Goal: Transaction & Acquisition: Book appointment/travel/reservation

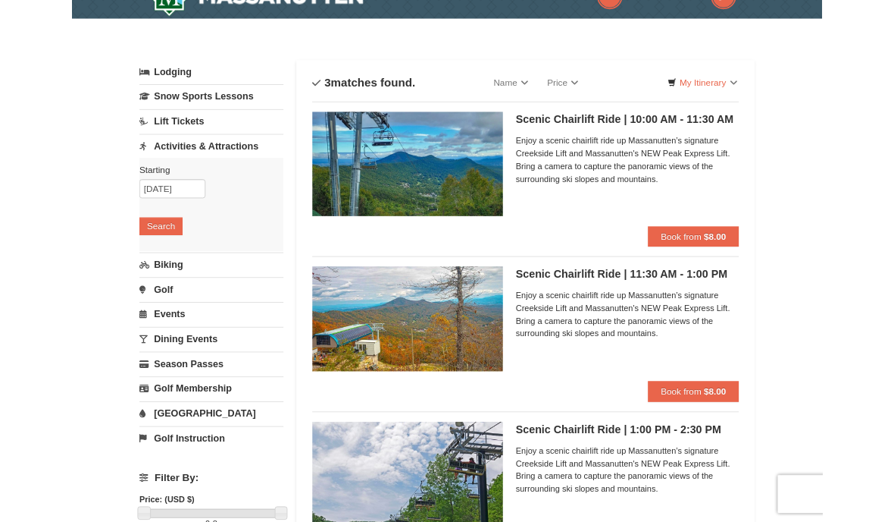
scroll to position [30, 0]
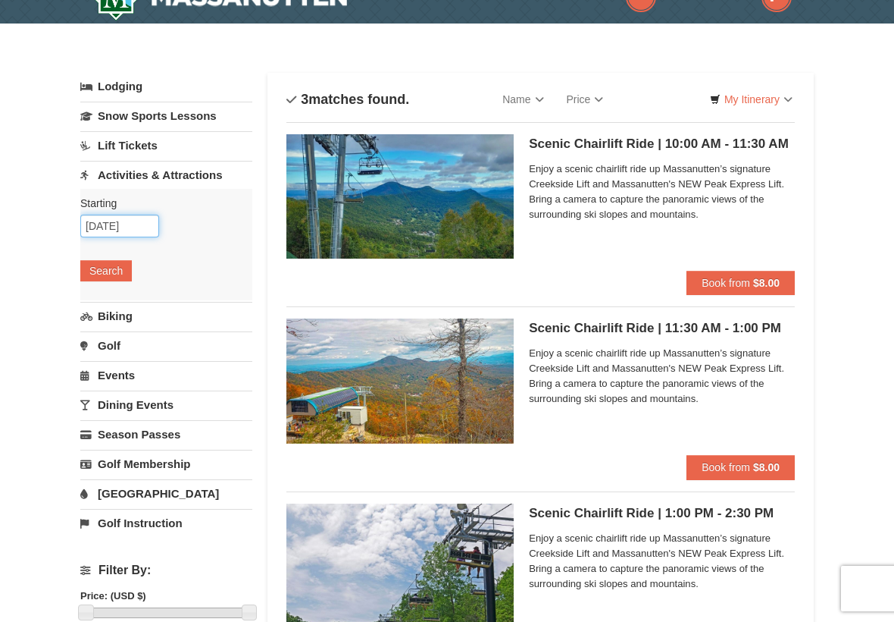
click at [111, 230] on input "10/19/2025" at bounding box center [119, 226] width 79 height 23
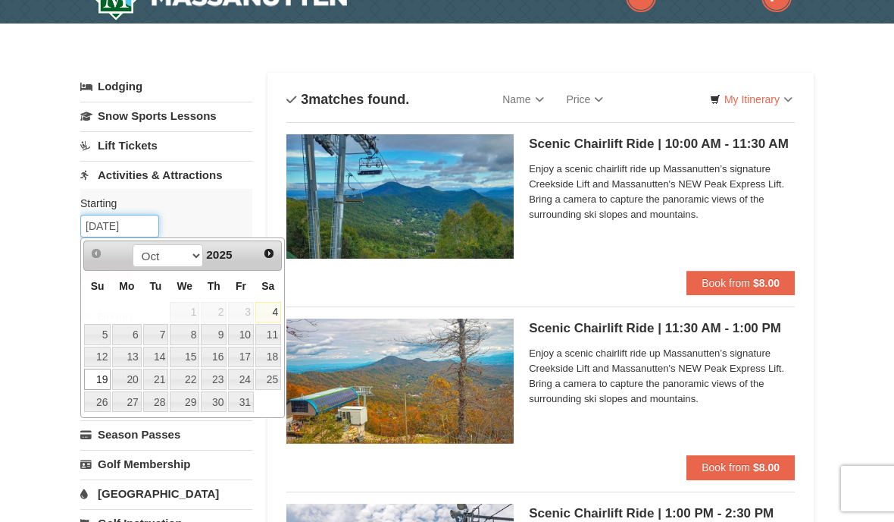
scroll to position [29, 0]
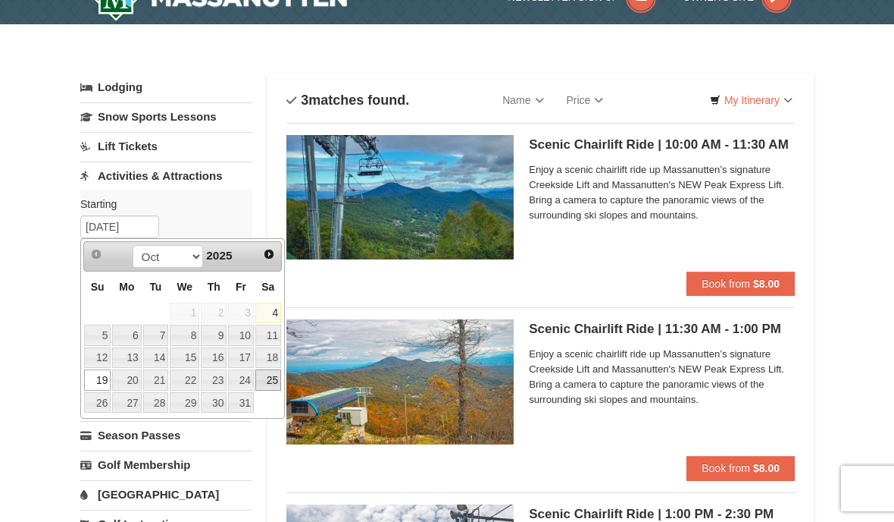
click at [262, 374] on link "25" at bounding box center [268, 379] width 26 height 21
type input "10/25/2025"
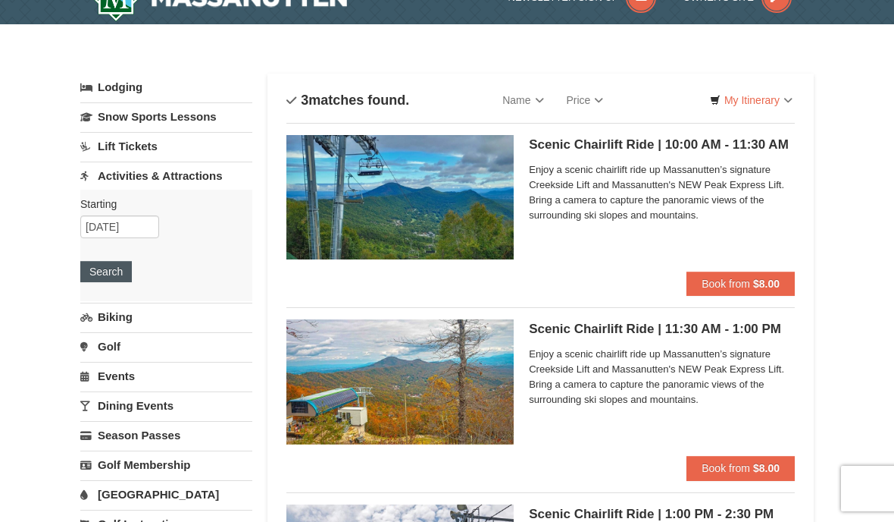
click at [102, 272] on button "Search" at bounding box center [106, 271] width 52 height 21
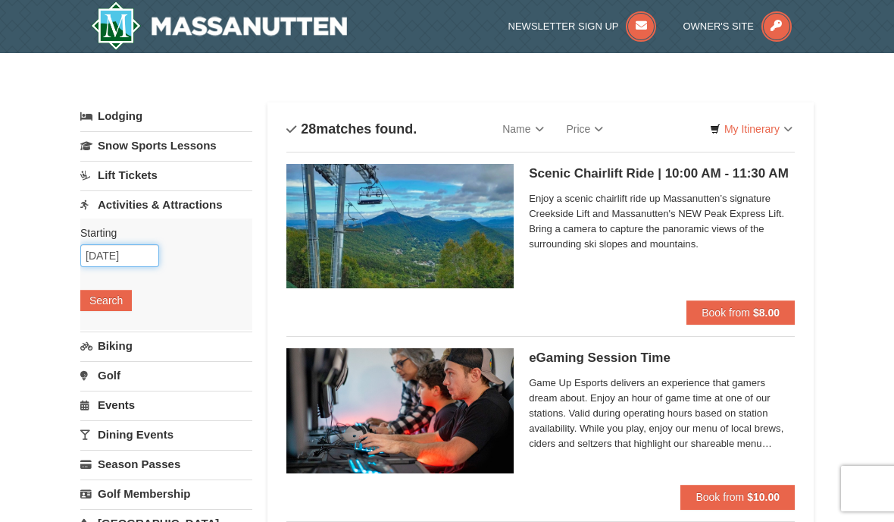
click at [111, 249] on input "10/25/2025" at bounding box center [119, 255] width 79 height 23
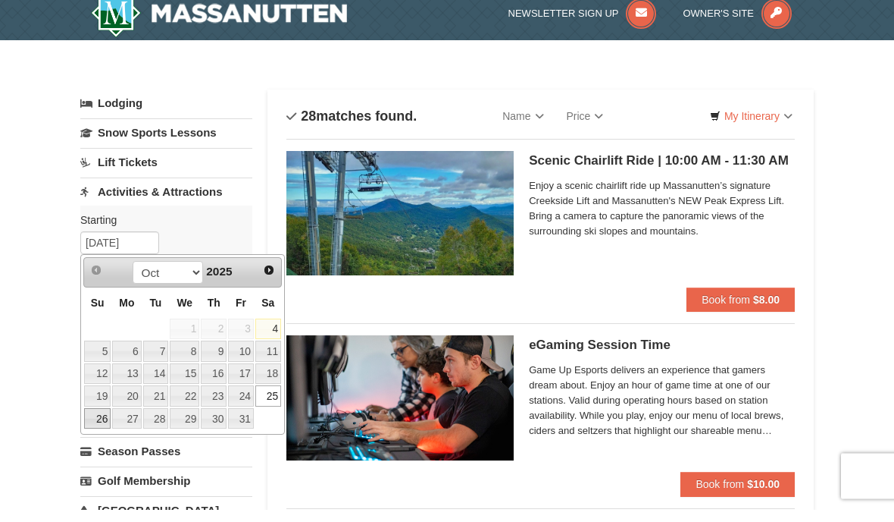
click at [102, 421] on link "26" at bounding box center [97, 431] width 27 height 21
type input "[DATE]"
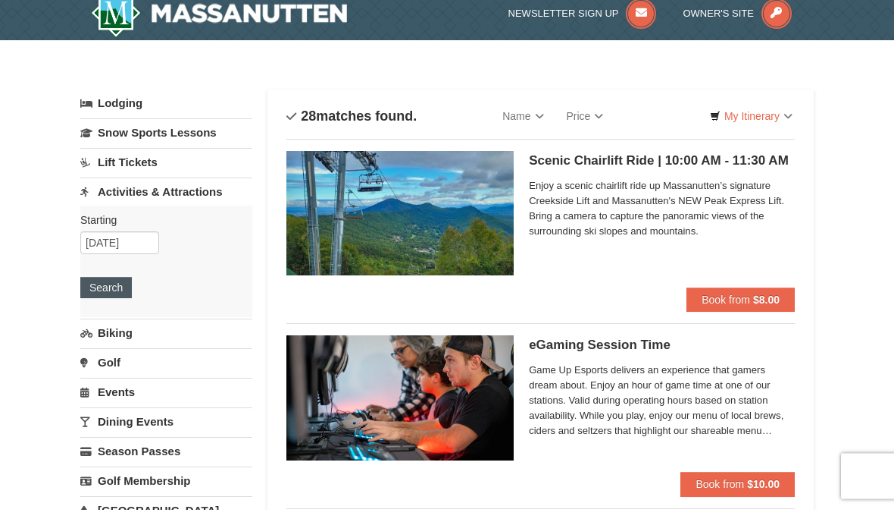
click at [111, 290] on button "Search" at bounding box center [106, 300] width 52 height 21
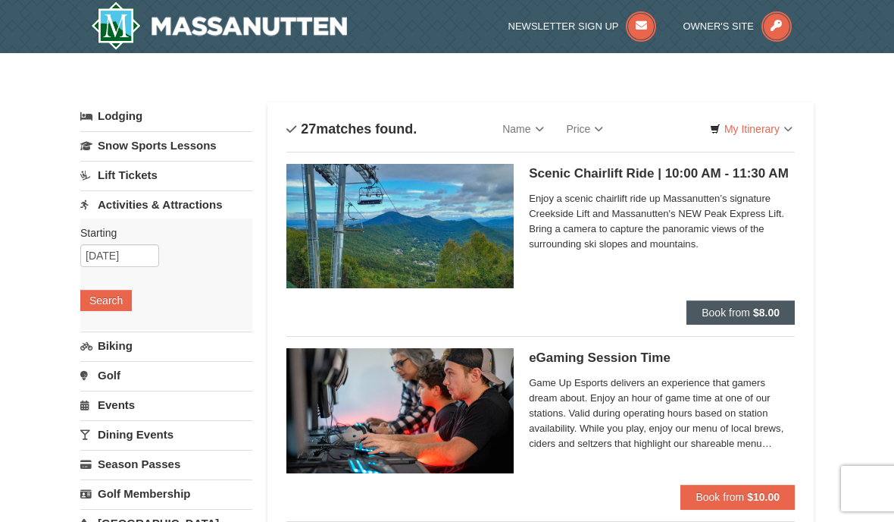
click at [773, 310] on strong "$8.00" at bounding box center [766, 312] width 27 height 12
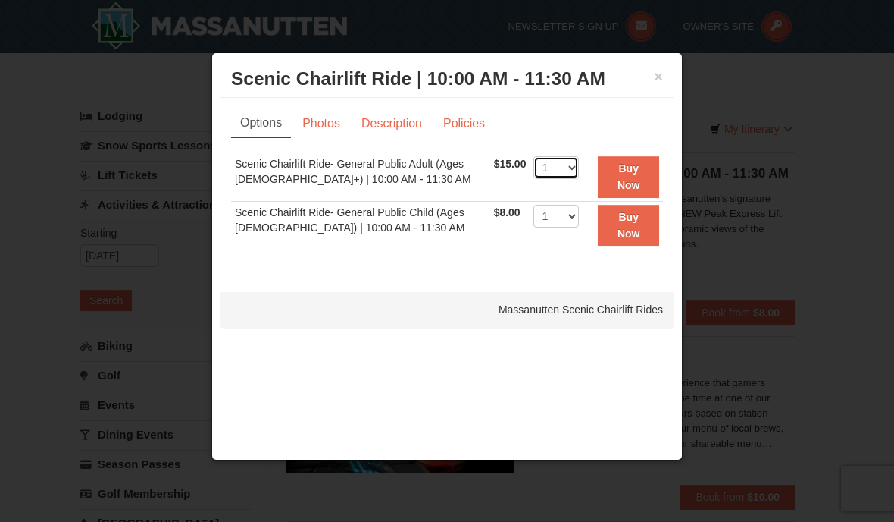
click at [567, 167] on select "1 2 3 4 5 6 7 8 9 10 11 12 13 14 15 16 17 18 19 20 21 22" at bounding box center [556, 167] width 45 height 23
select select "4"
click at [638, 178] on strong "Buy Now" at bounding box center [629, 176] width 23 height 29
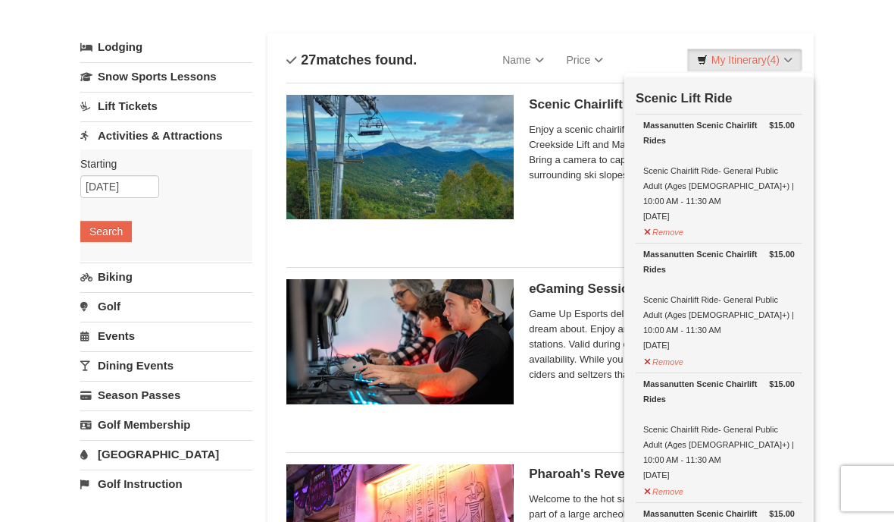
scroll to position [63, 0]
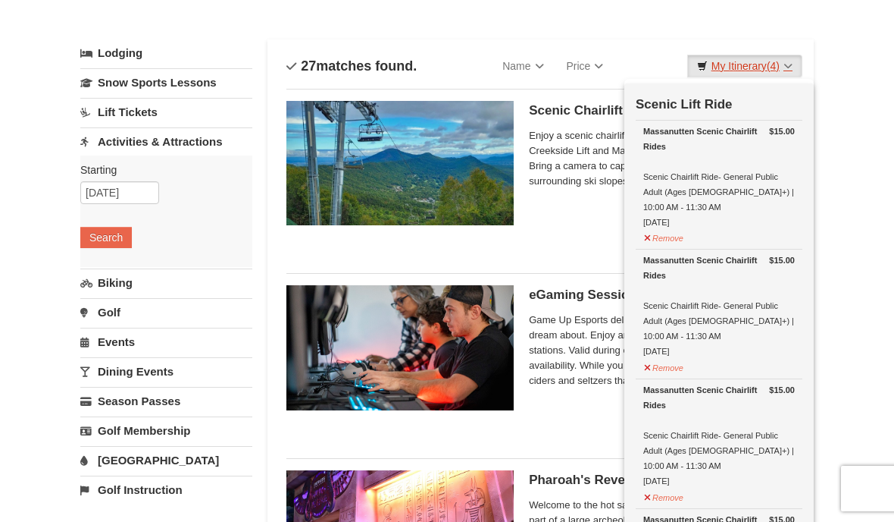
click at [792, 67] on link "My Itinerary (4)" at bounding box center [745, 66] width 115 height 23
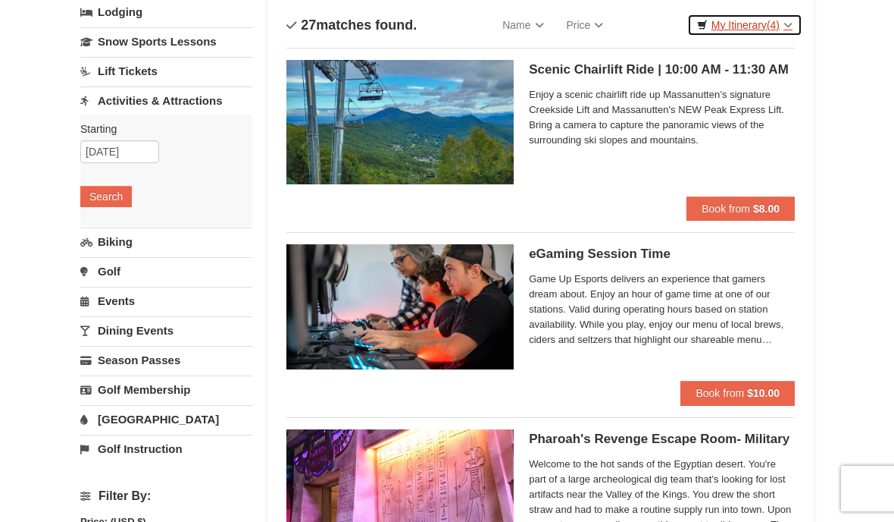
scroll to position [0, 0]
